Goal: Task Accomplishment & Management: Use online tool/utility

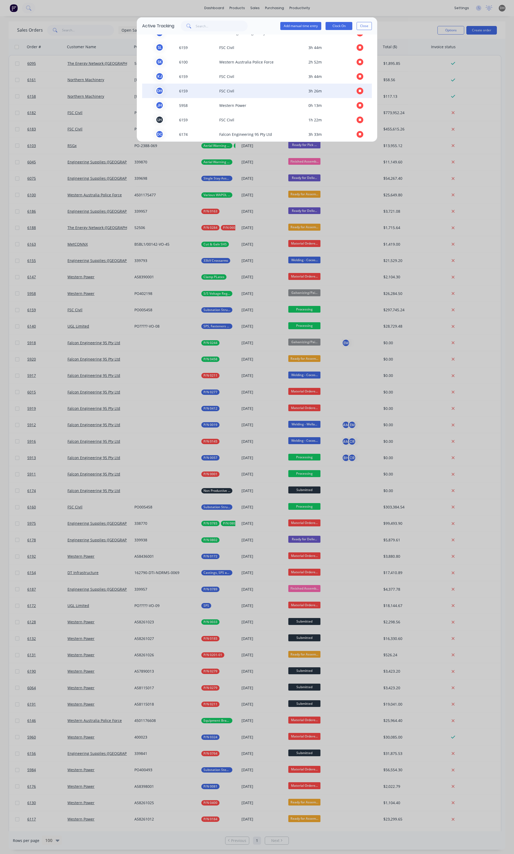
scroll to position [71, 0]
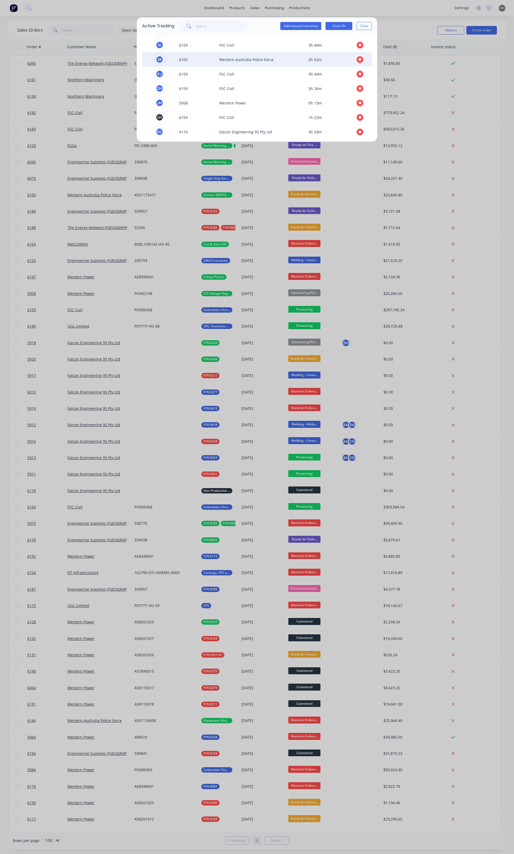
click at [359, 60] on icon "button" at bounding box center [360, 59] width 3 height 3
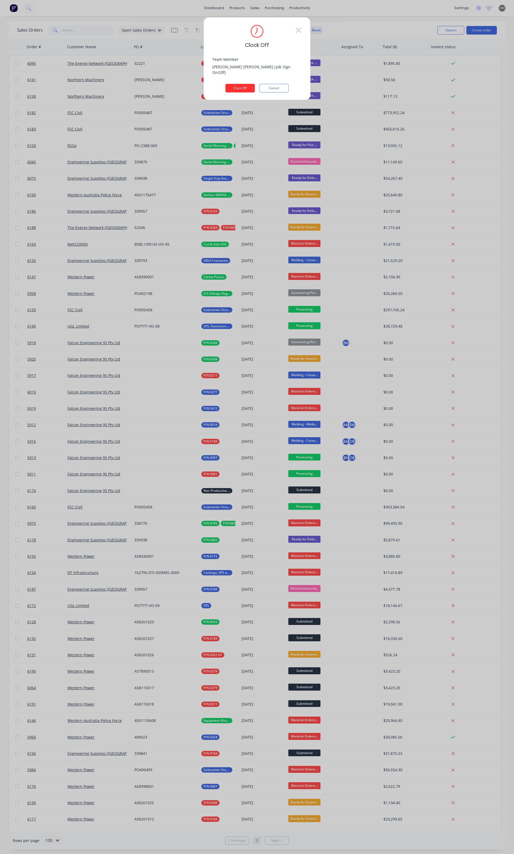
click at [238, 85] on button "Clock Off" at bounding box center [240, 88] width 29 height 9
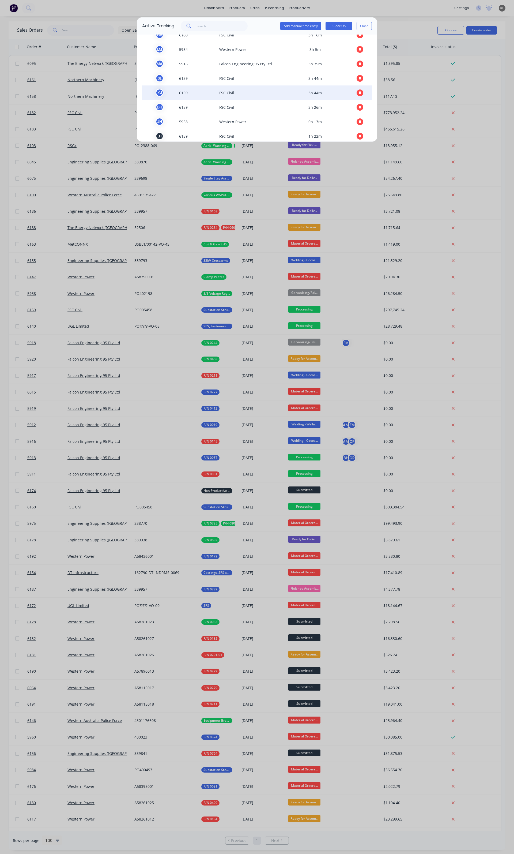
scroll to position [2, 0]
